Goal: Information Seeking & Learning: Learn about a topic

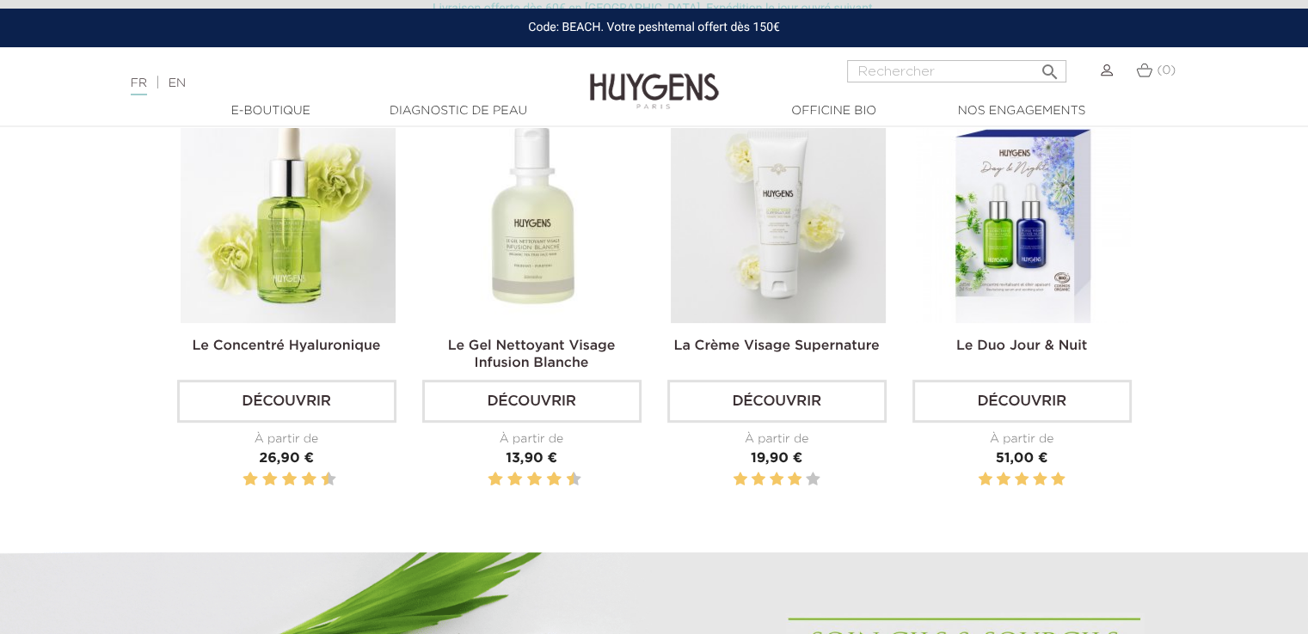
scroll to position [571, 0]
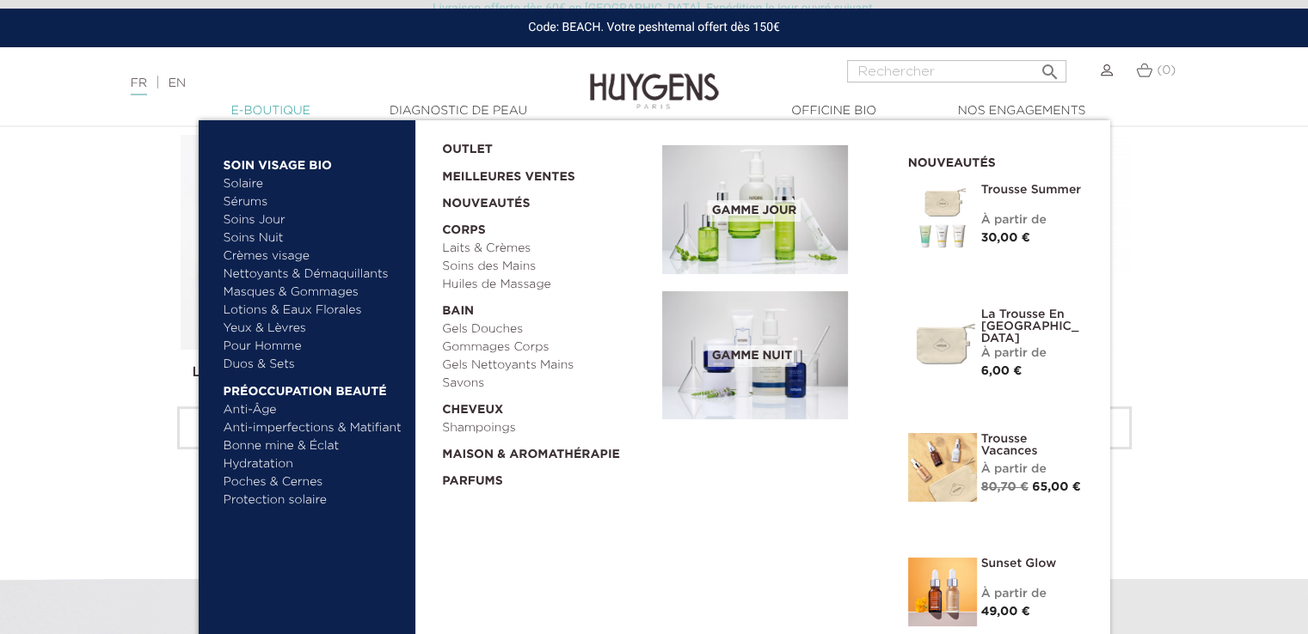
click at [306, 117] on link "  E-Boutique" at bounding box center [271, 111] width 172 height 18
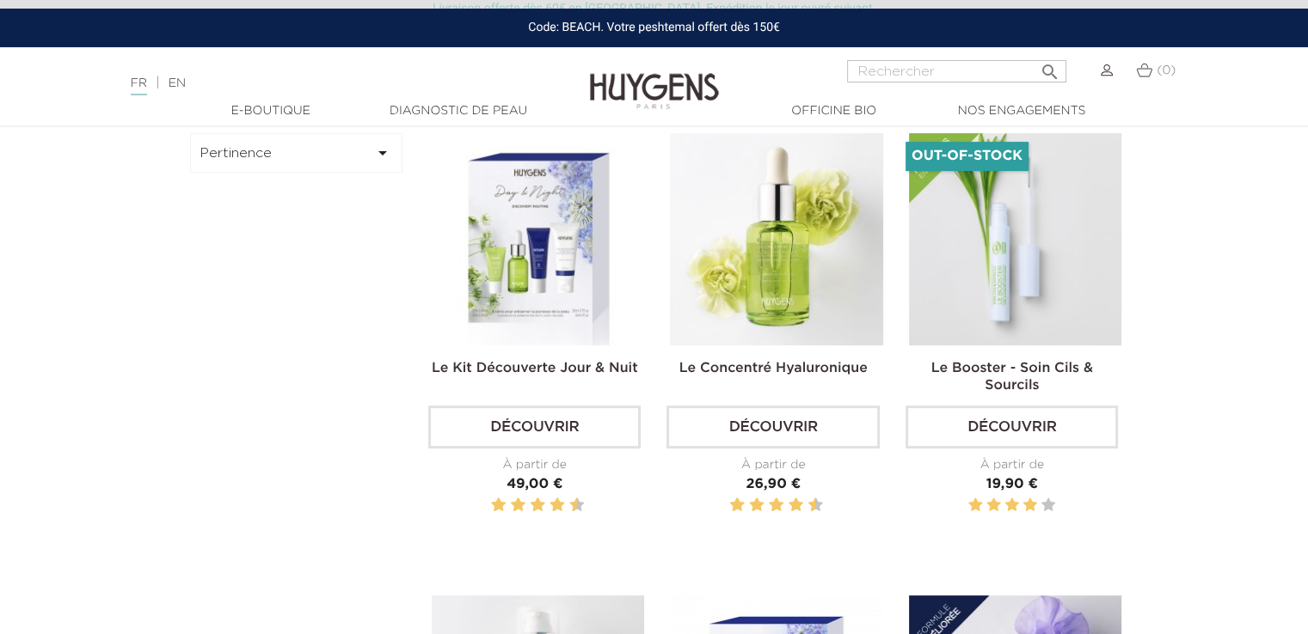
scroll to position [486, 0]
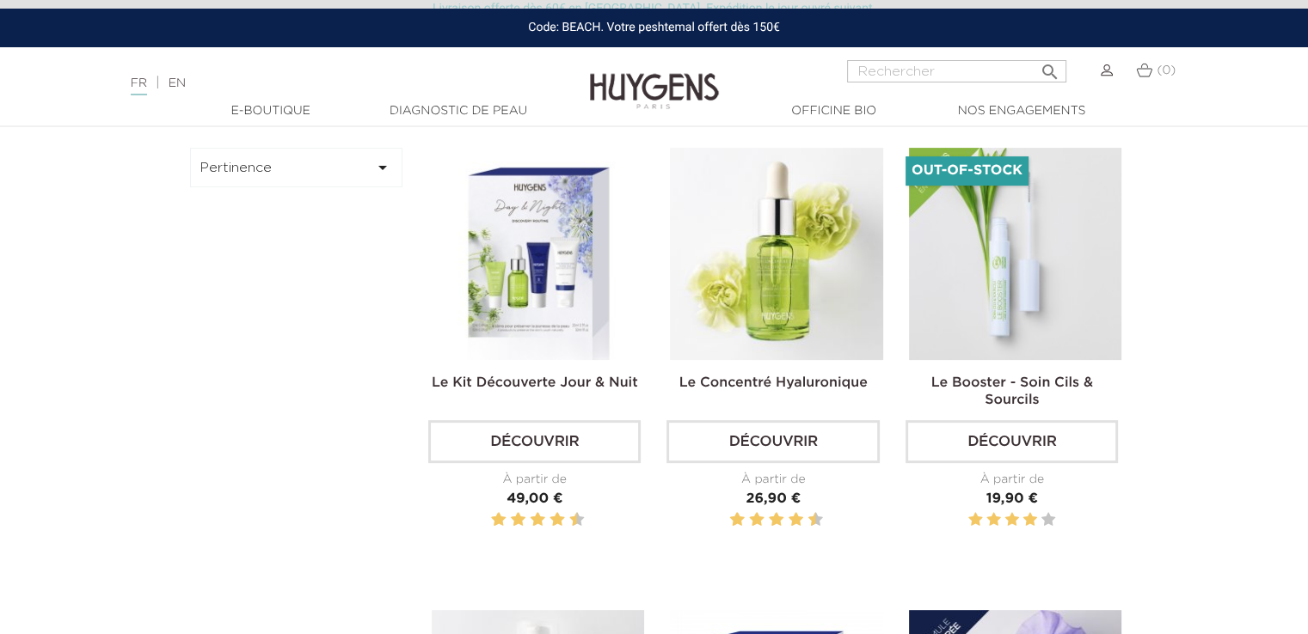
click at [303, 180] on button "Pertinence " at bounding box center [296, 168] width 213 height 40
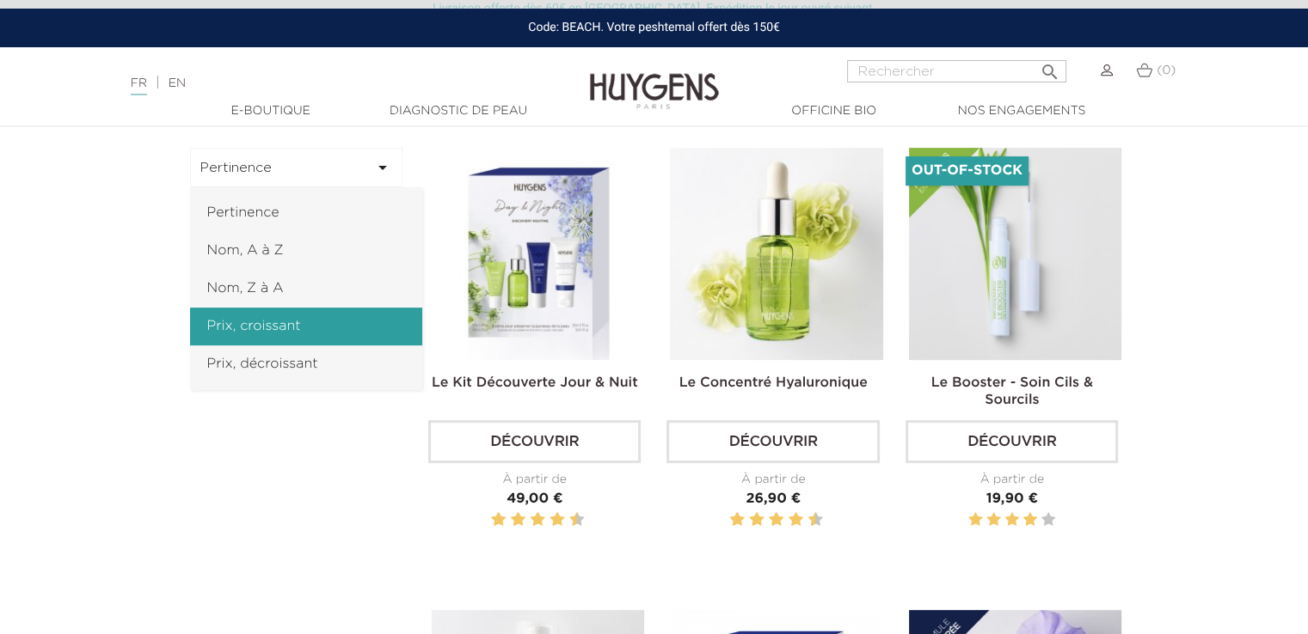
click at [267, 327] on link "Prix, croissant" at bounding box center [306, 327] width 232 height 38
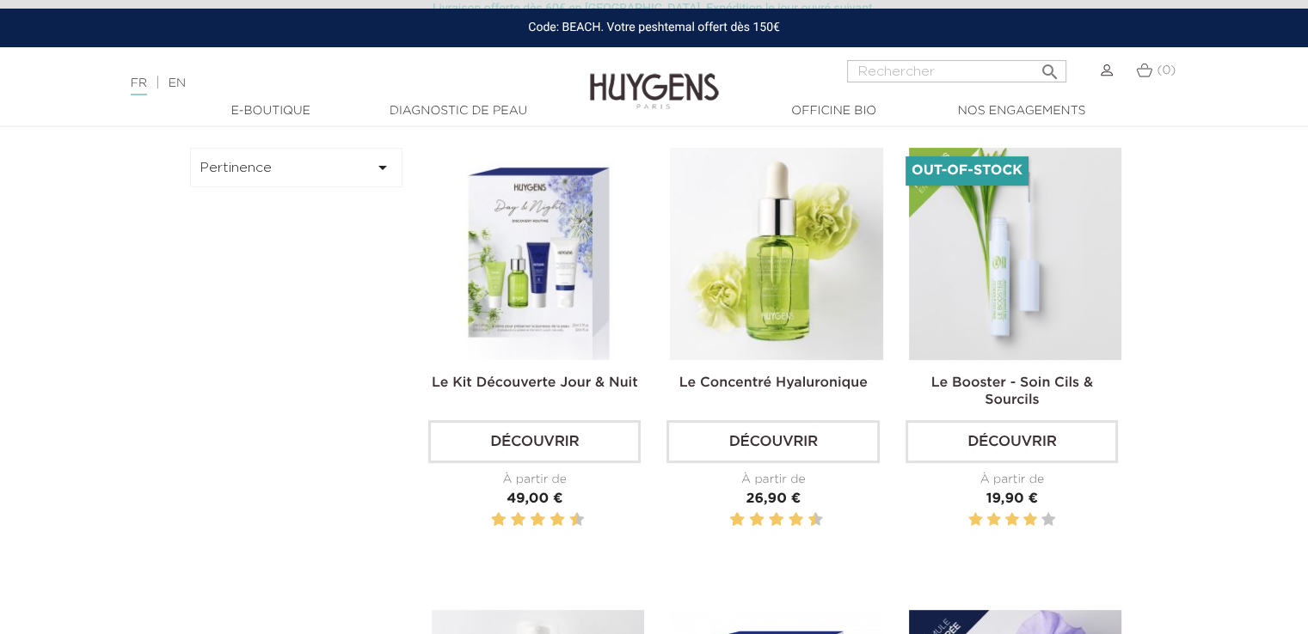
click at [347, 170] on button "Pertinence " at bounding box center [296, 168] width 213 height 40
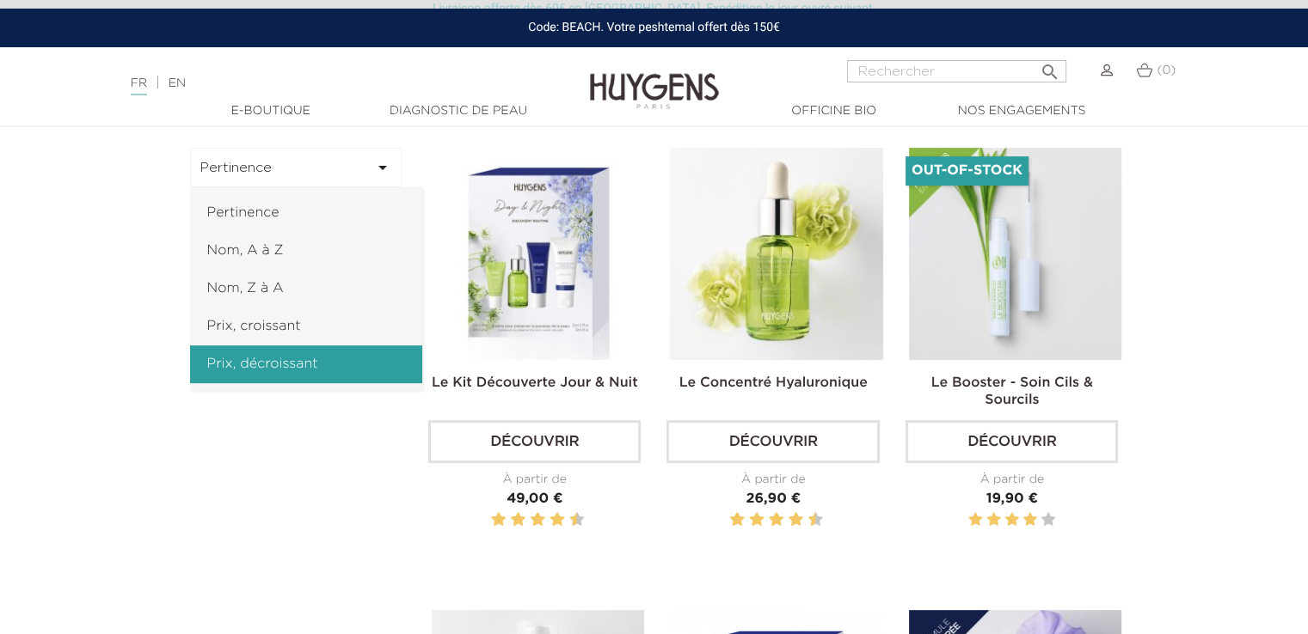
click at [285, 346] on link "Prix, décroissant" at bounding box center [306, 365] width 232 height 38
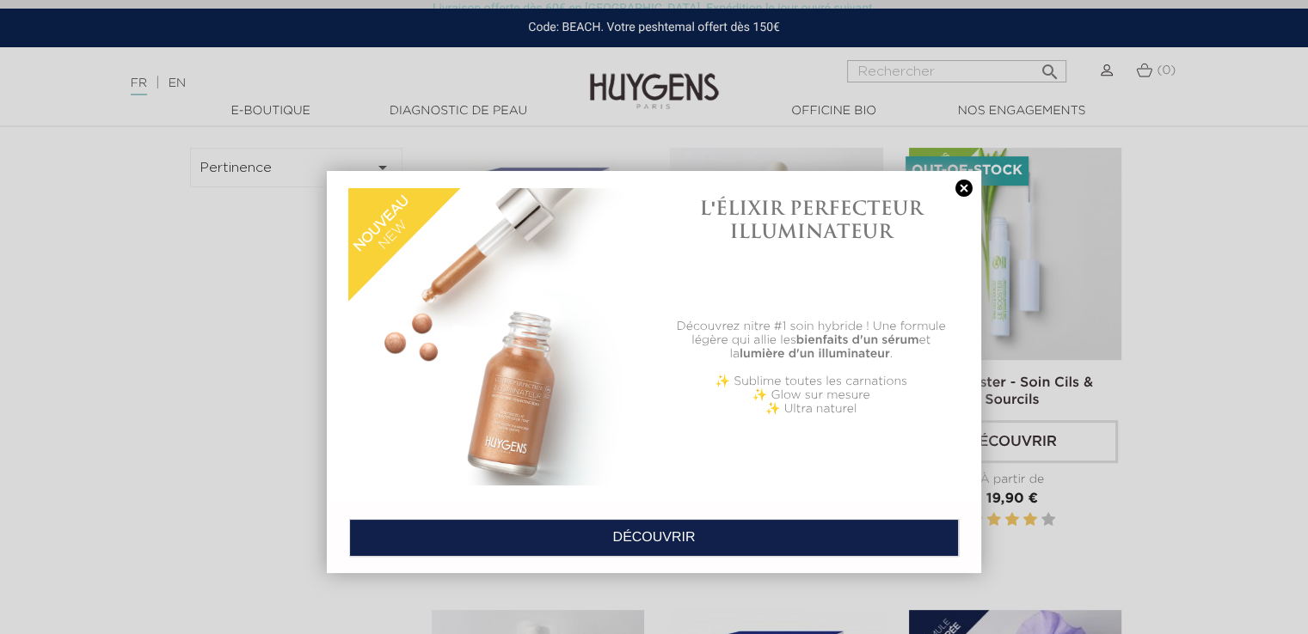
click at [297, 152] on div at bounding box center [654, 317] width 1308 height 634
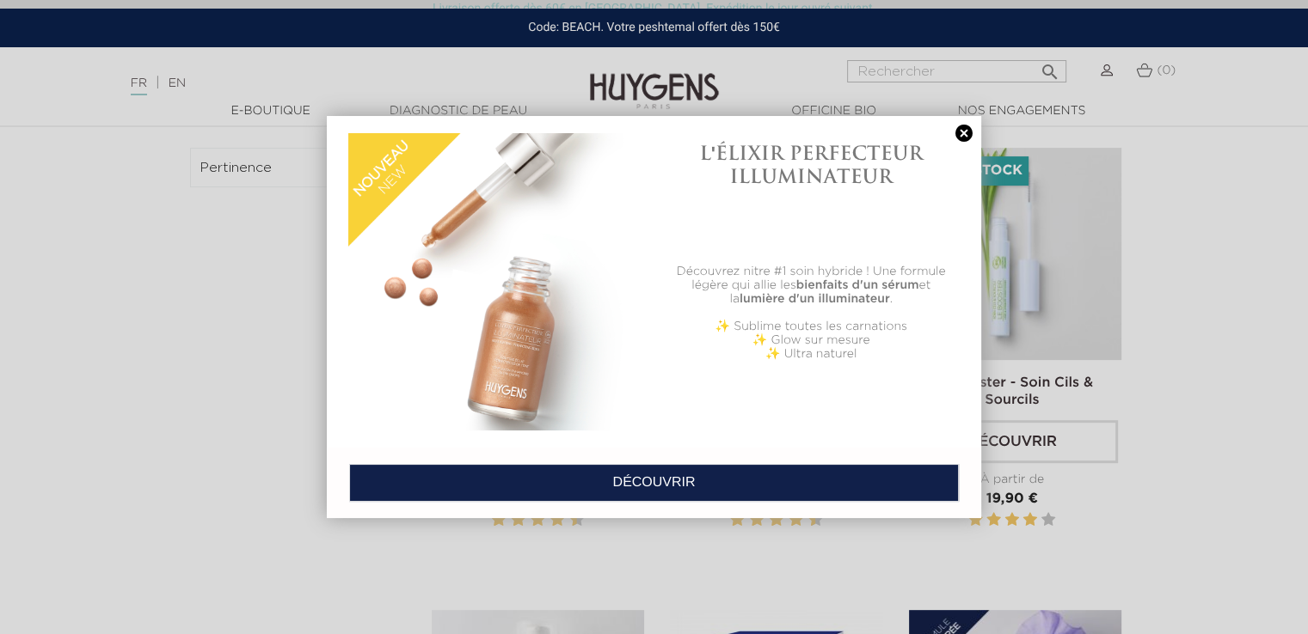
click at [746, 472] on link "DÉCOUVRIR" at bounding box center [654, 483] width 610 height 38
click at [743, 486] on link "DÉCOUVRIR" at bounding box center [654, 483] width 610 height 38
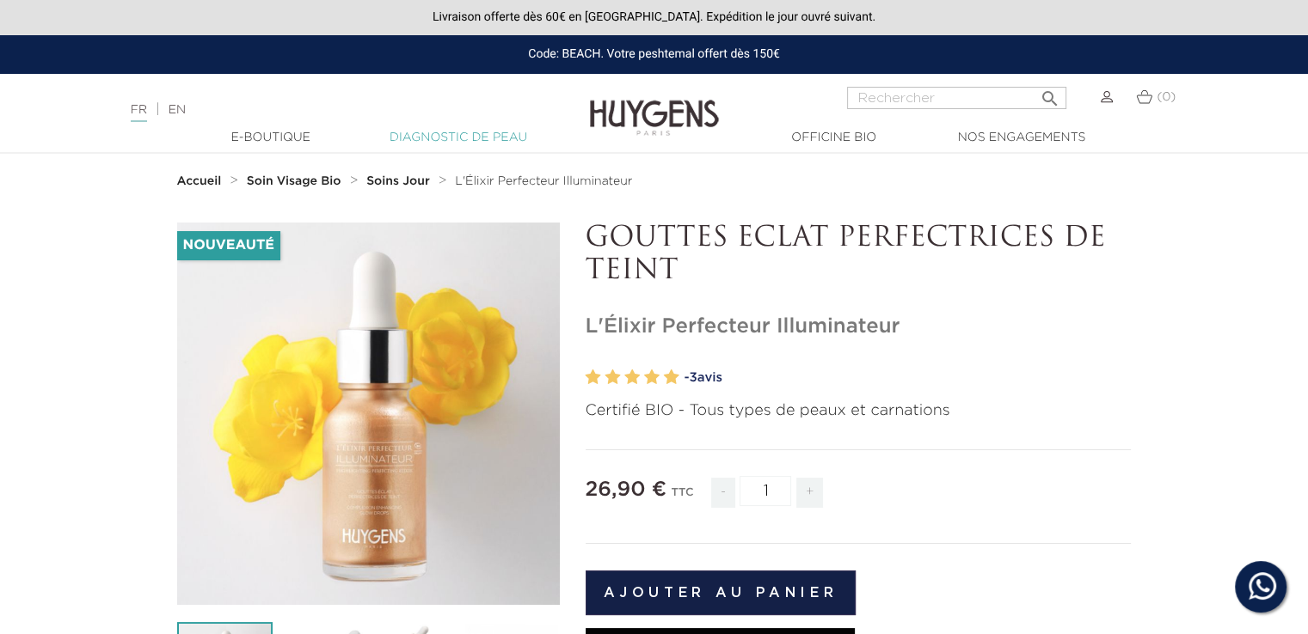
click at [439, 142] on link "Diagnostic de peau" at bounding box center [458, 138] width 172 height 18
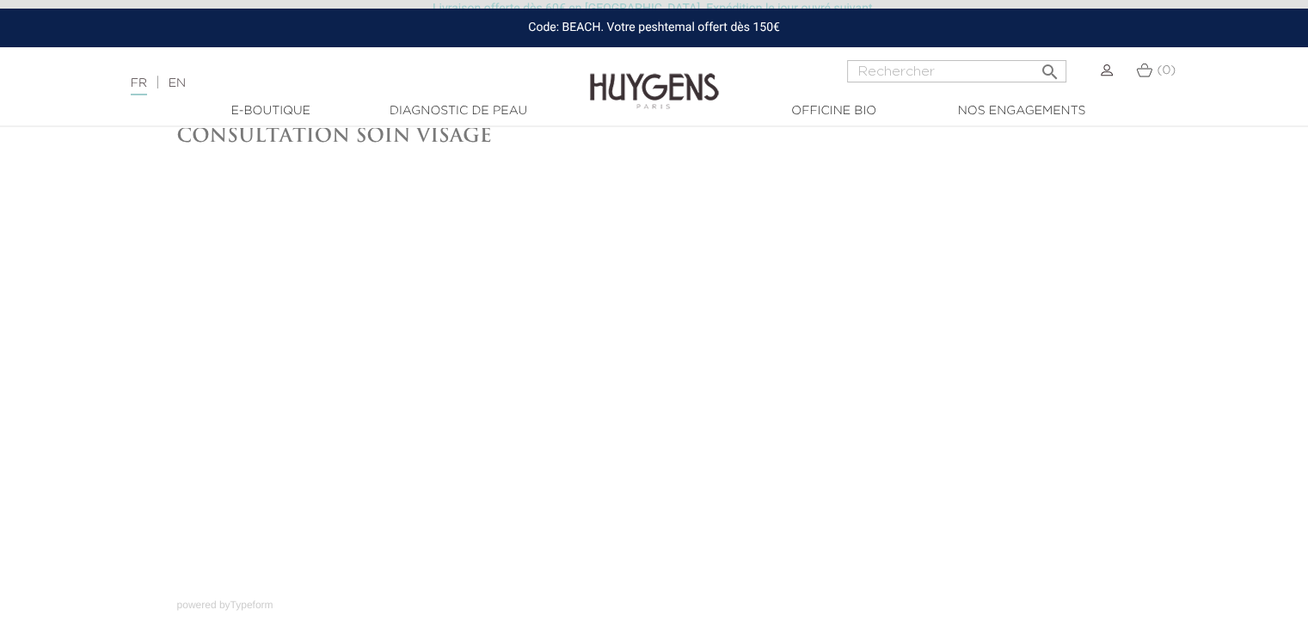
scroll to position [103, 0]
drag, startPoint x: 1131, startPoint y: 410, endPoint x: 1130, endPoint y: 419, distance: 8.8
click at [1133, 419] on div "Consultation soin Visage powered by Typeform" at bounding box center [654, 363] width 980 height 489
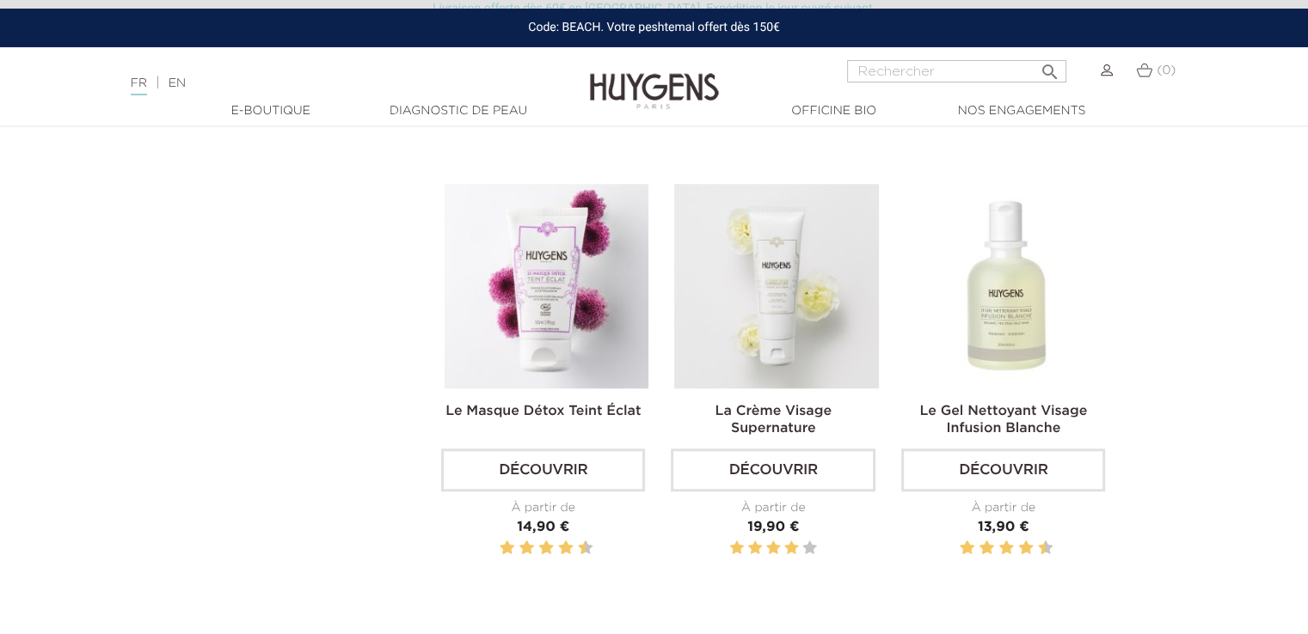
scroll to position [1558, 0]
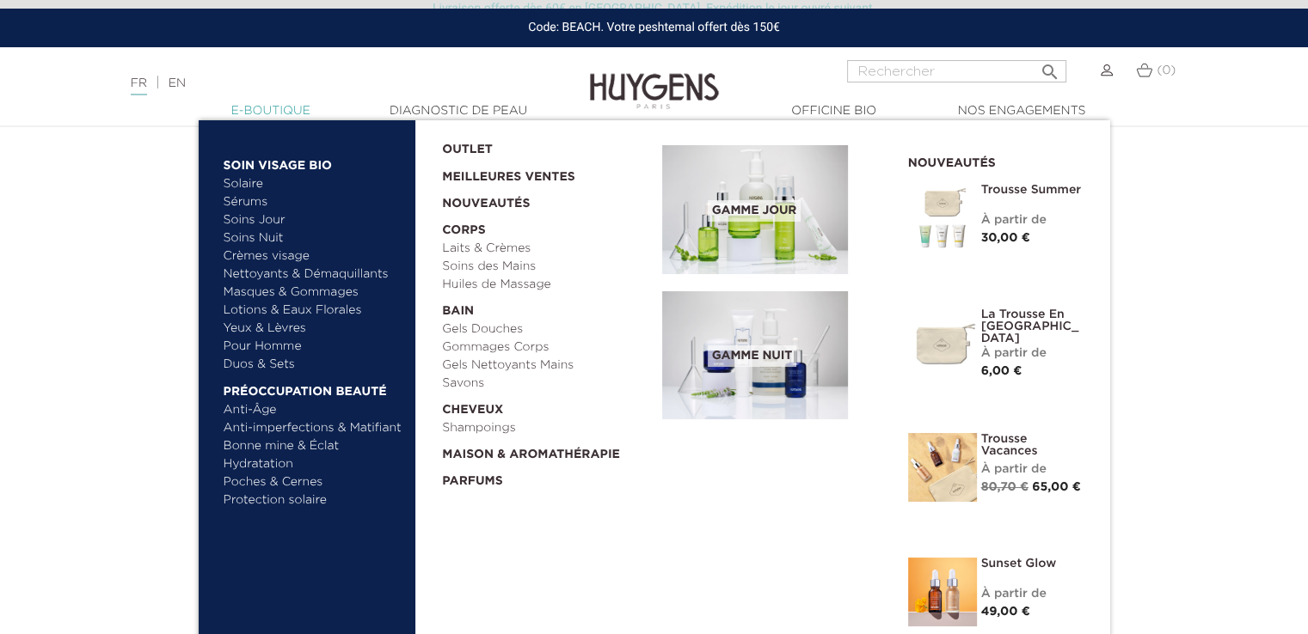
click at [262, 107] on link "  E-Boutique" at bounding box center [271, 111] width 172 height 18
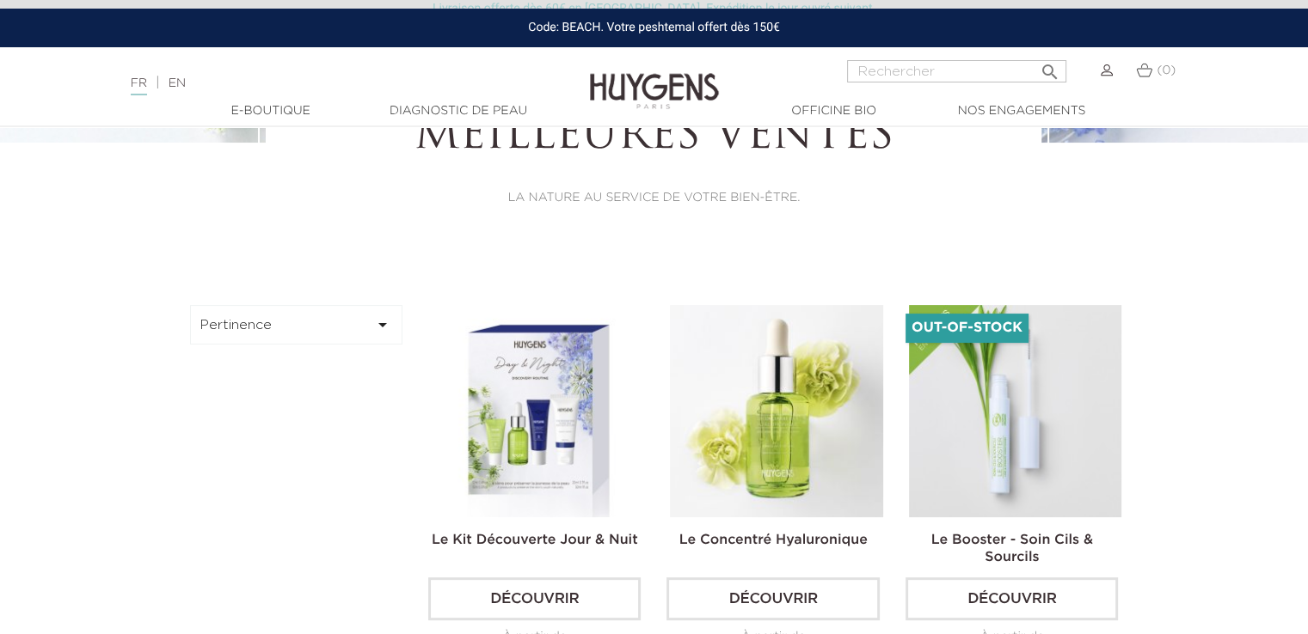
scroll to position [400, 0]
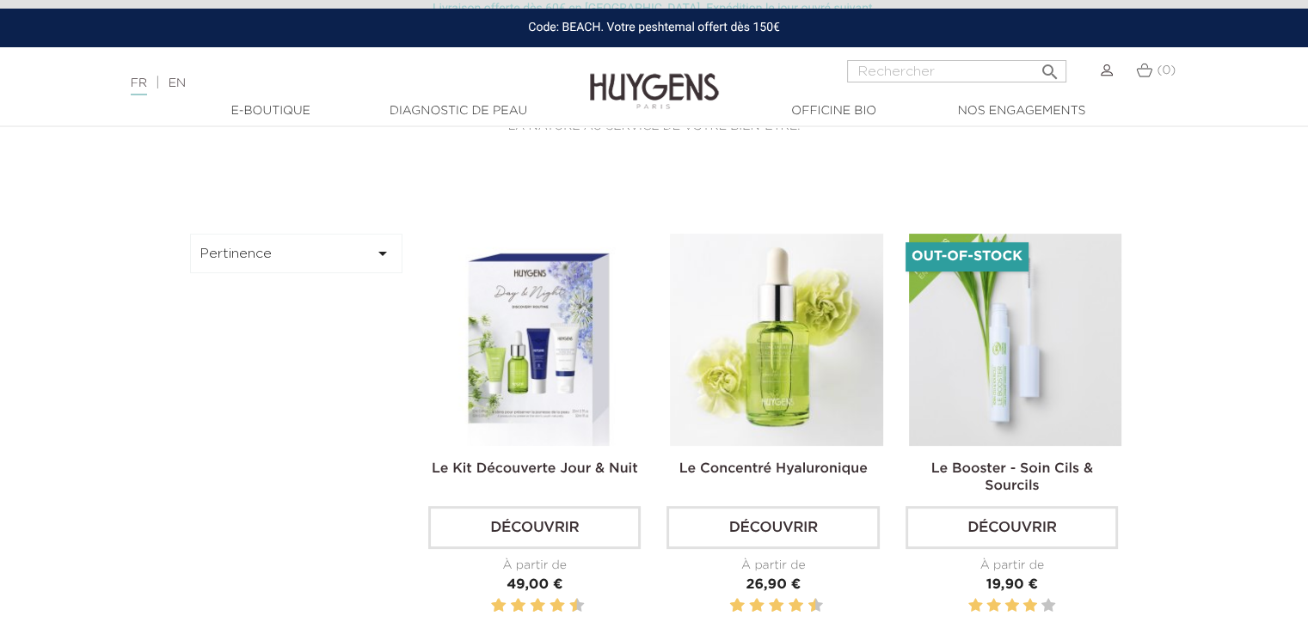
click at [372, 261] on icon "" at bounding box center [382, 253] width 21 height 21
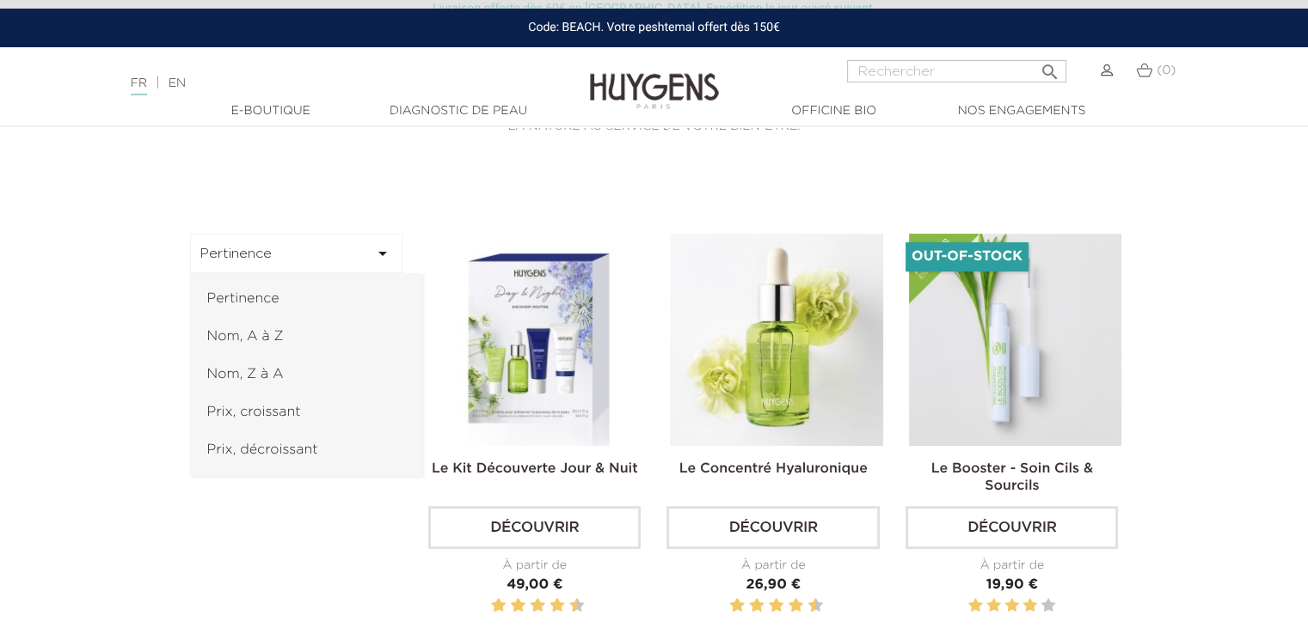
click at [336, 395] on link "Prix, croissant" at bounding box center [306, 413] width 232 height 38
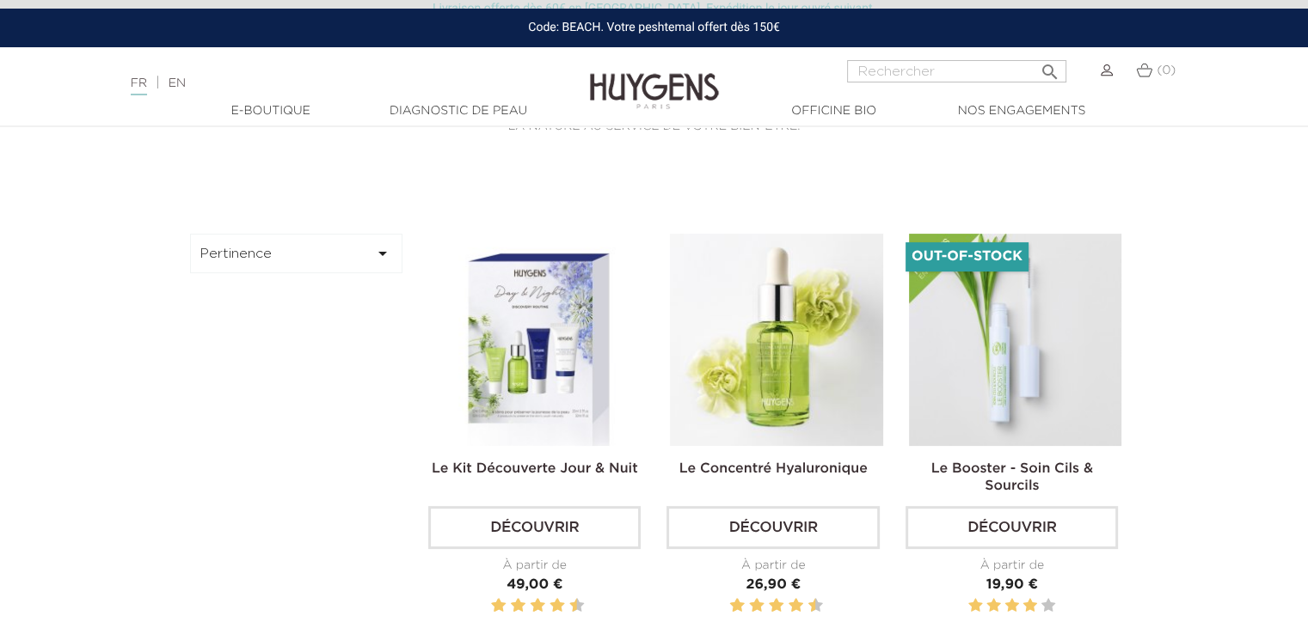
click at [254, 252] on button "Pertinence " at bounding box center [296, 254] width 213 height 40
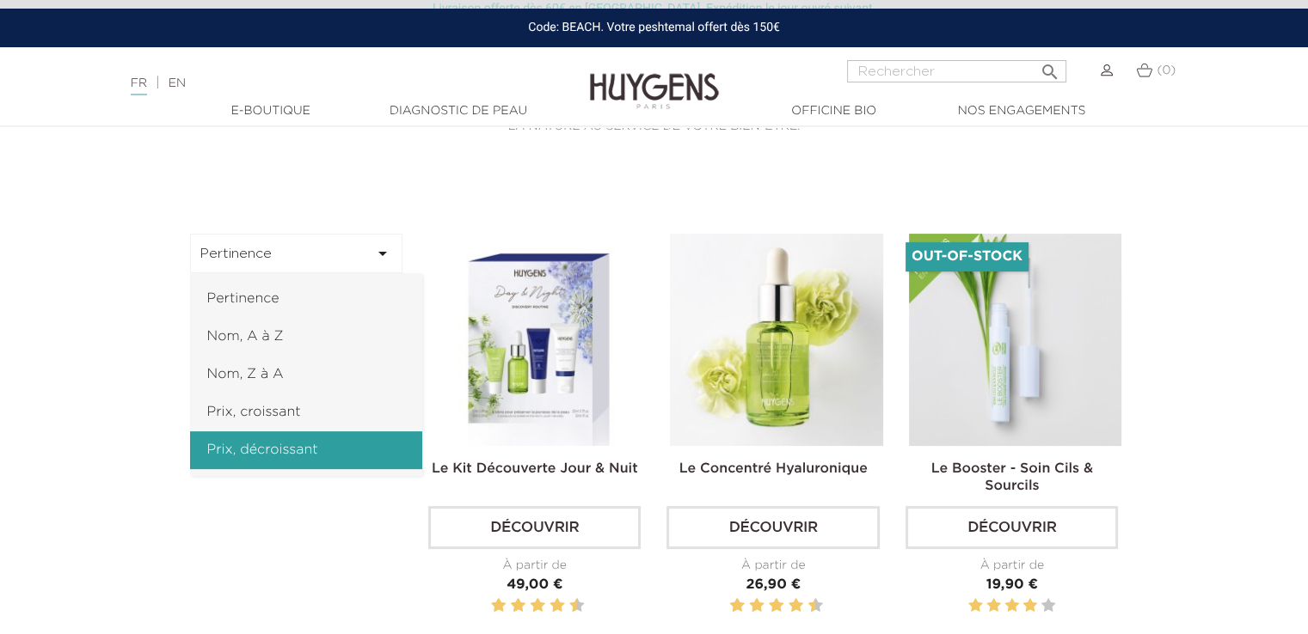
click at [199, 444] on link "Prix, décroissant" at bounding box center [306, 451] width 232 height 38
